Goal: Task Accomplishment & Management: Use online tool/utility

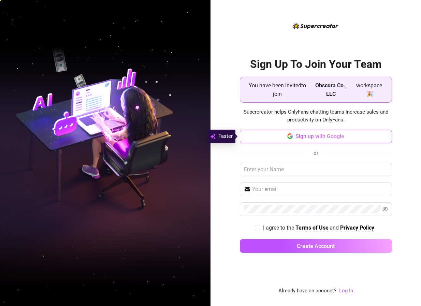
click at [309, 141] on button "Sign up with Google" at bounding box center [316, 137] width 152 height 14
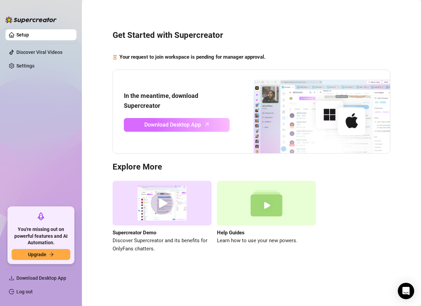
click at [160, 128] on span "Download Desktop App" at bounding box center [172, 124] width 57 height 9
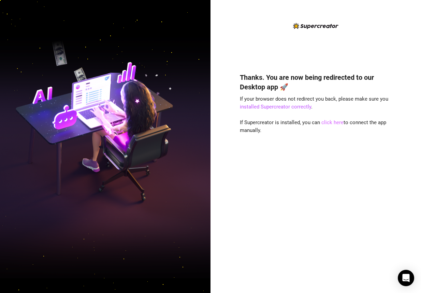
click at [325, 124] on link "click here" at bounding box center [333, 122] width 22 height 6
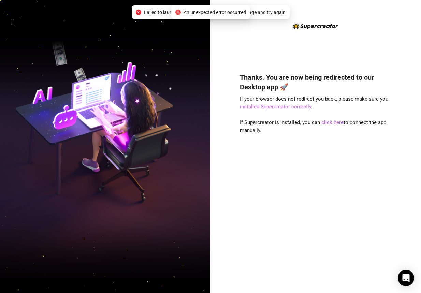
click at [302, 108] on link "installed Supercreator correctly" at bounding box center [275, 107] width 71 height 6
